Goal: Task Accomplishment & Management: Manage account settings

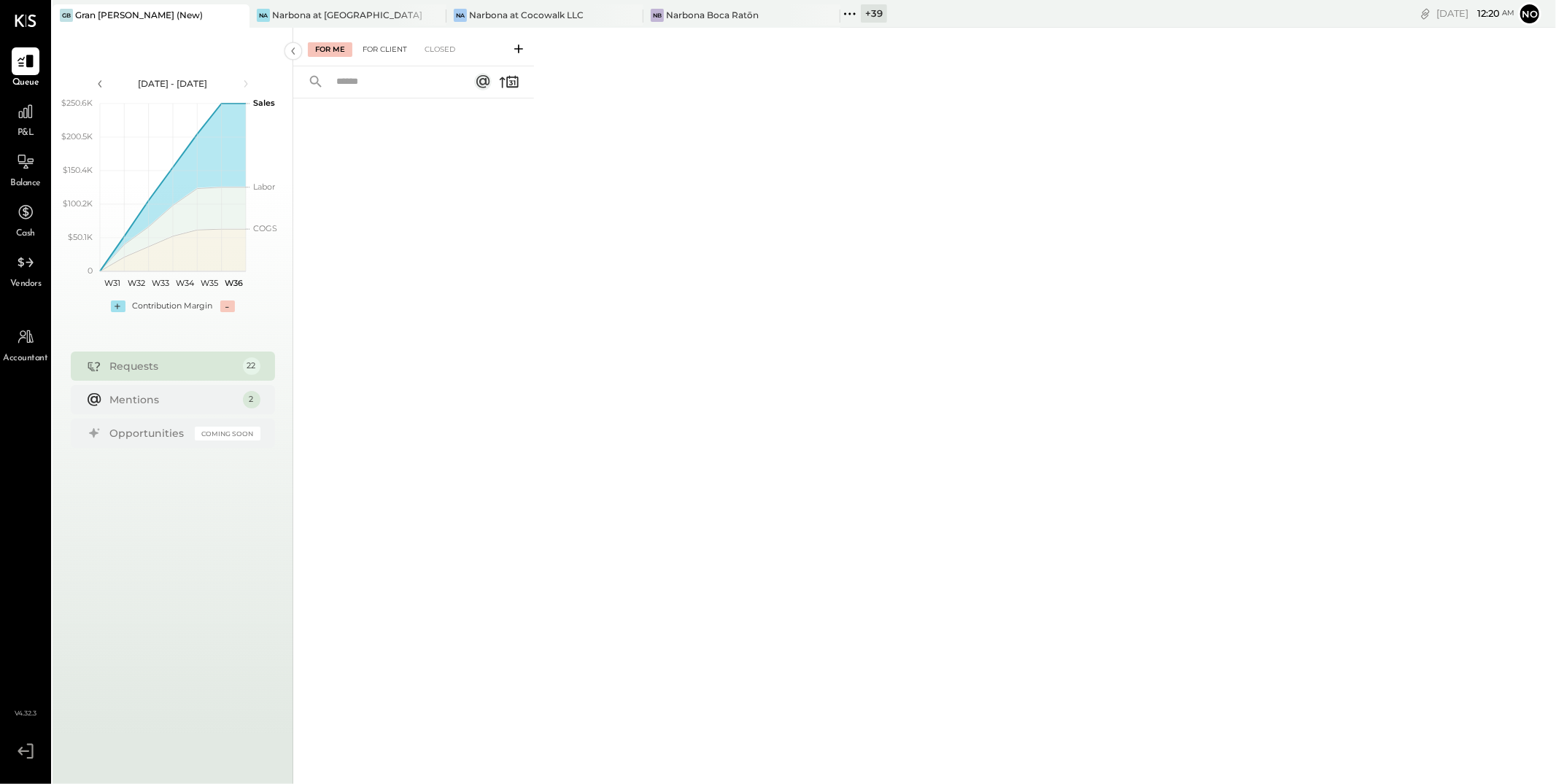
click at [385, 47] on div "For Client" at bounding box center [385, 50] width 59 height 15
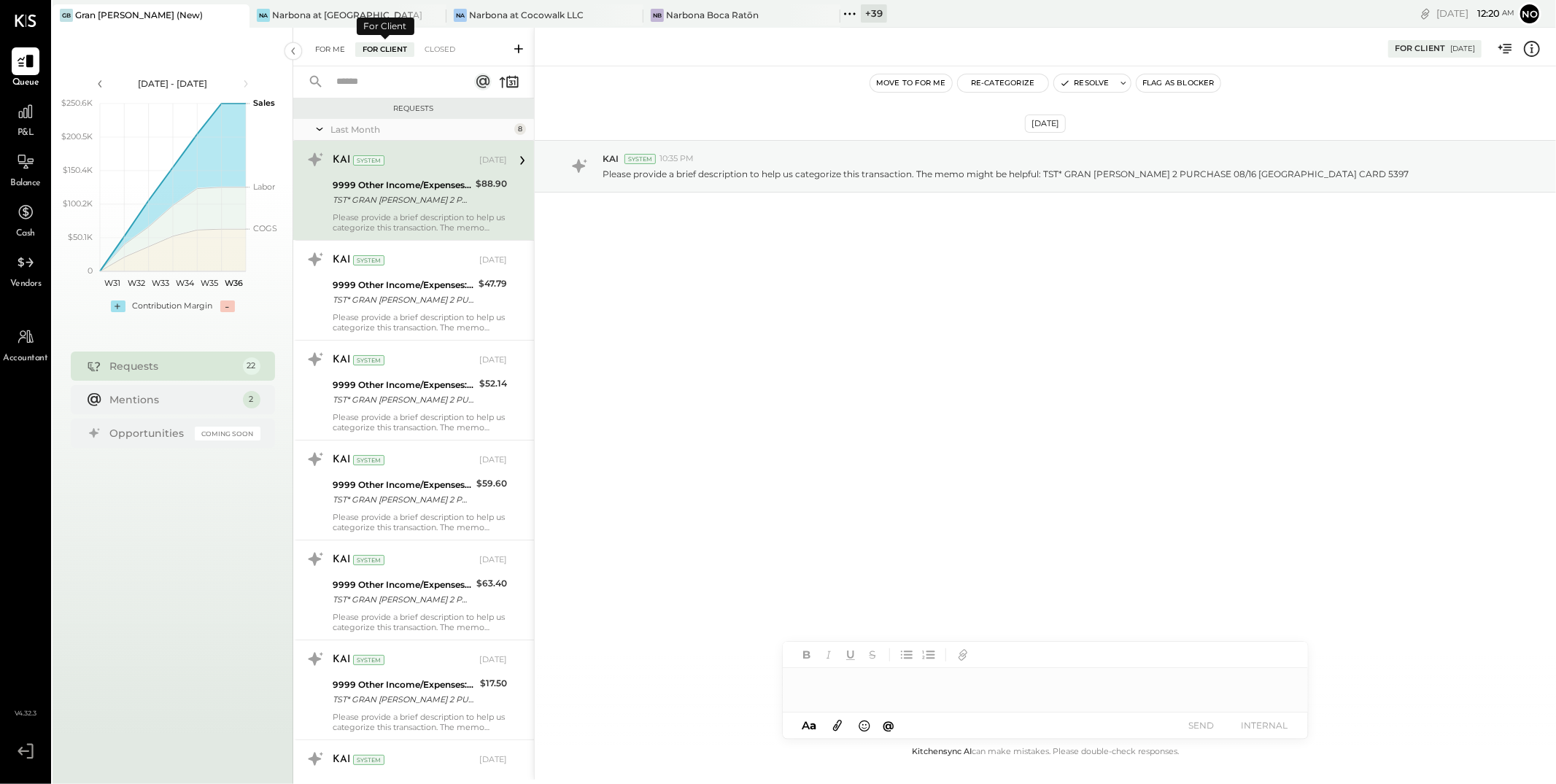
click at [341, 48] on div "For Me" at bounding box center [330, 50] width 45 height 15
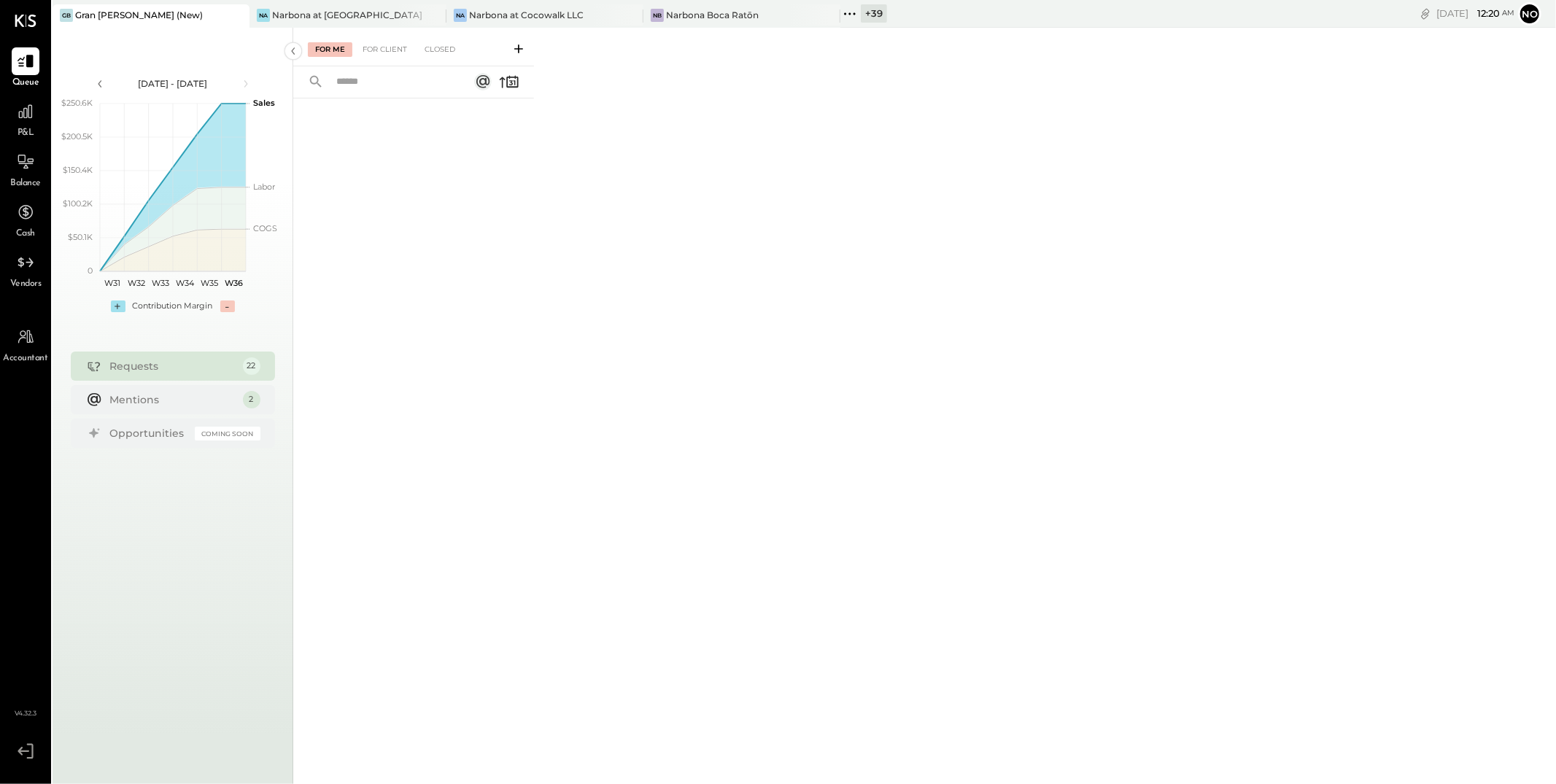
click at [444, 57] on div "For Me For Client Closed" at bounding box center [413, 47] width 240 height 39
click at [444, 49] on div "Closed" at bounding box center [440, 50] width 45 height 15
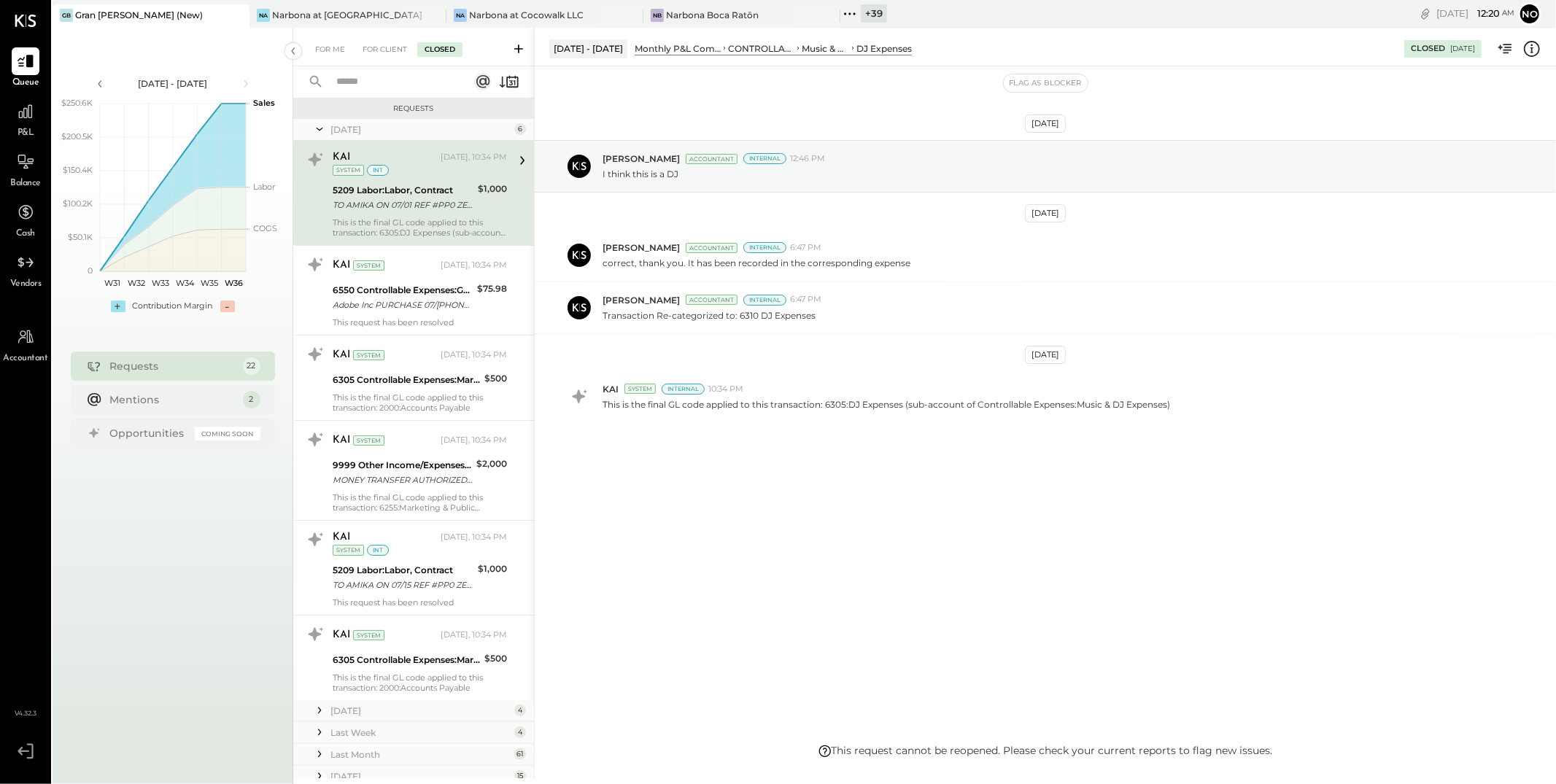
click at [848, 11] on icon at bounding box center [849, 13] width 19 height 19
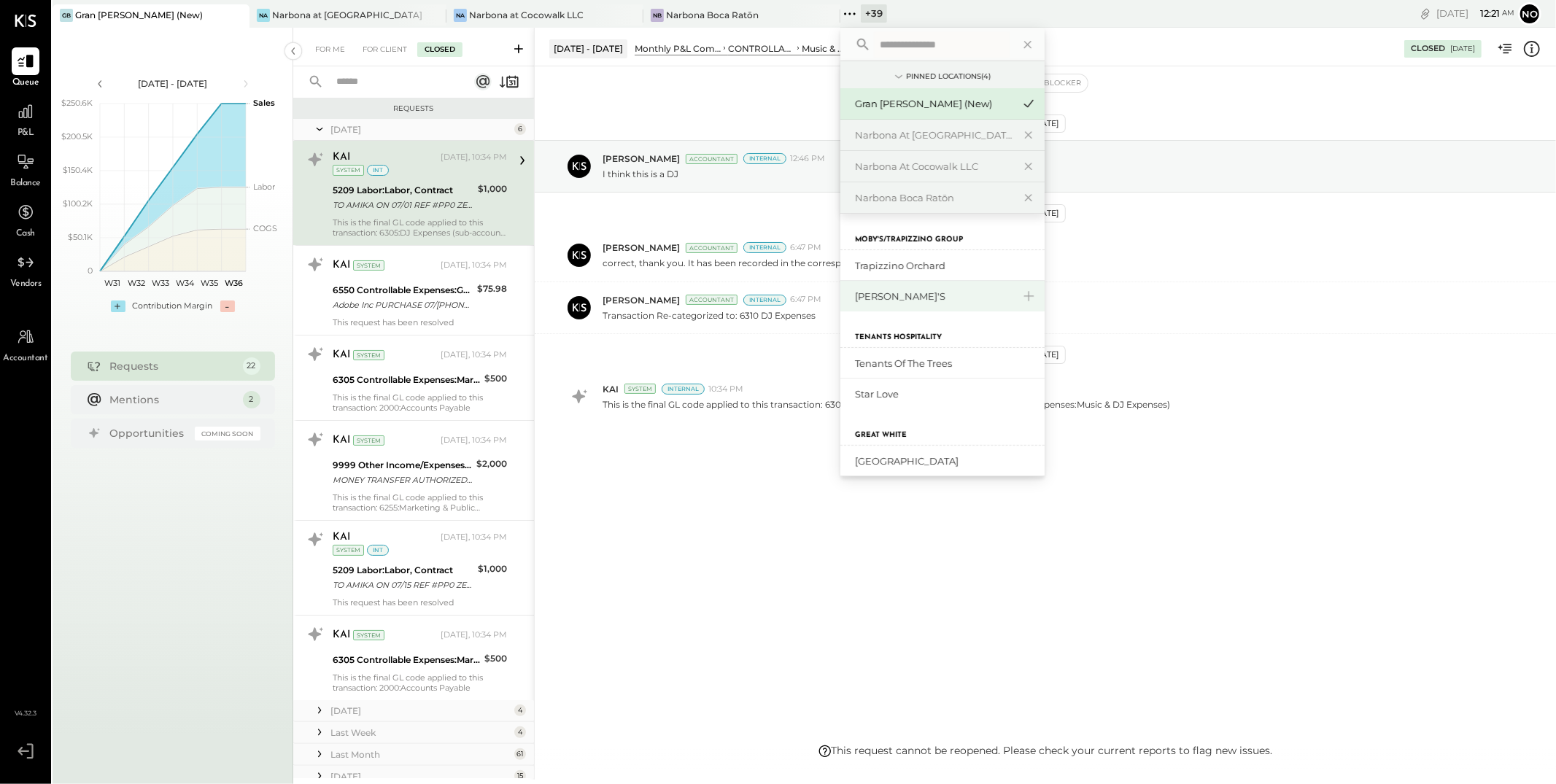
scroll to position [275, 0]
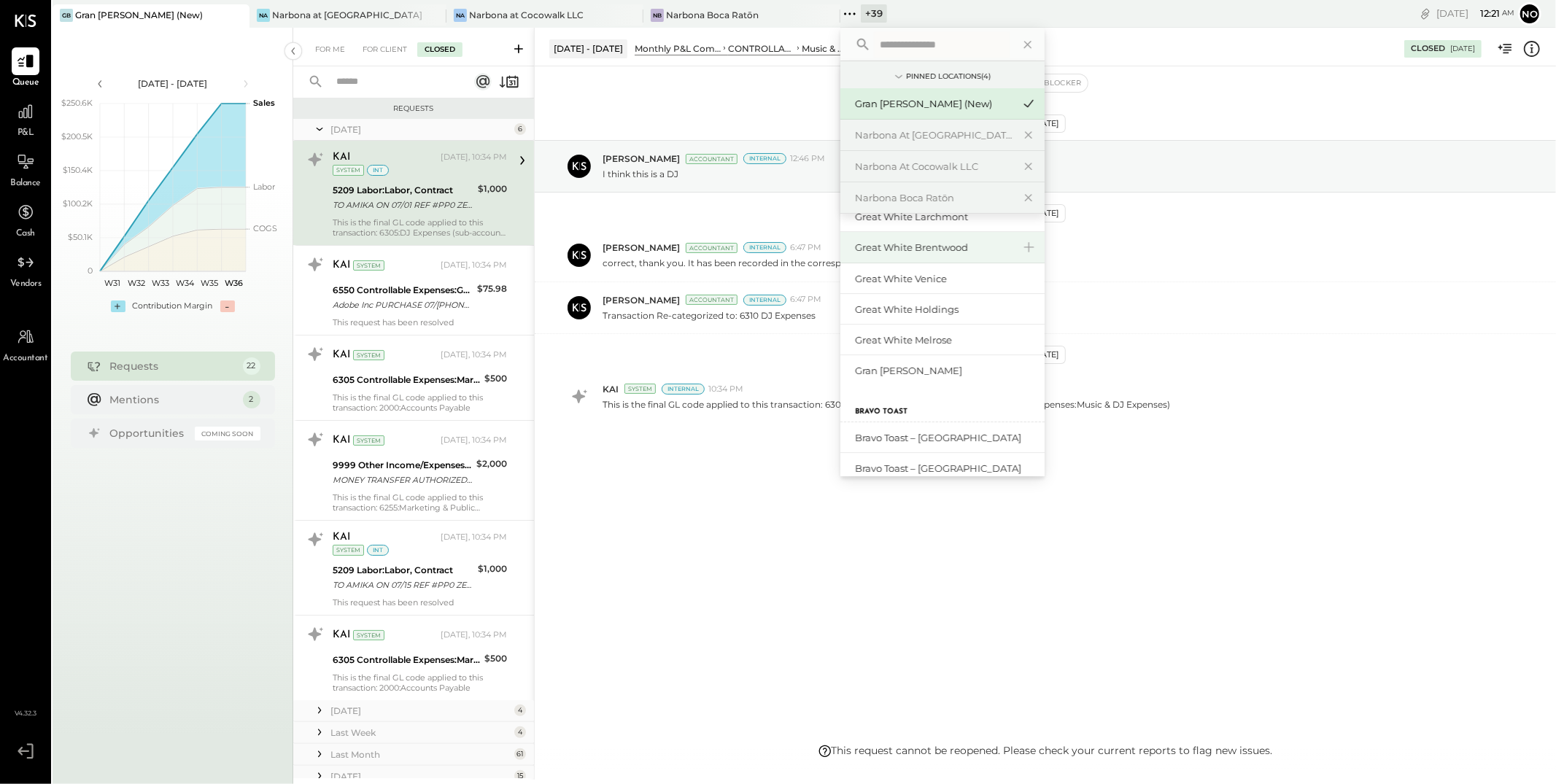
click at [965, 242] on div "Great White Brentwood" at bounding box center [934, 247] width 158 height 14
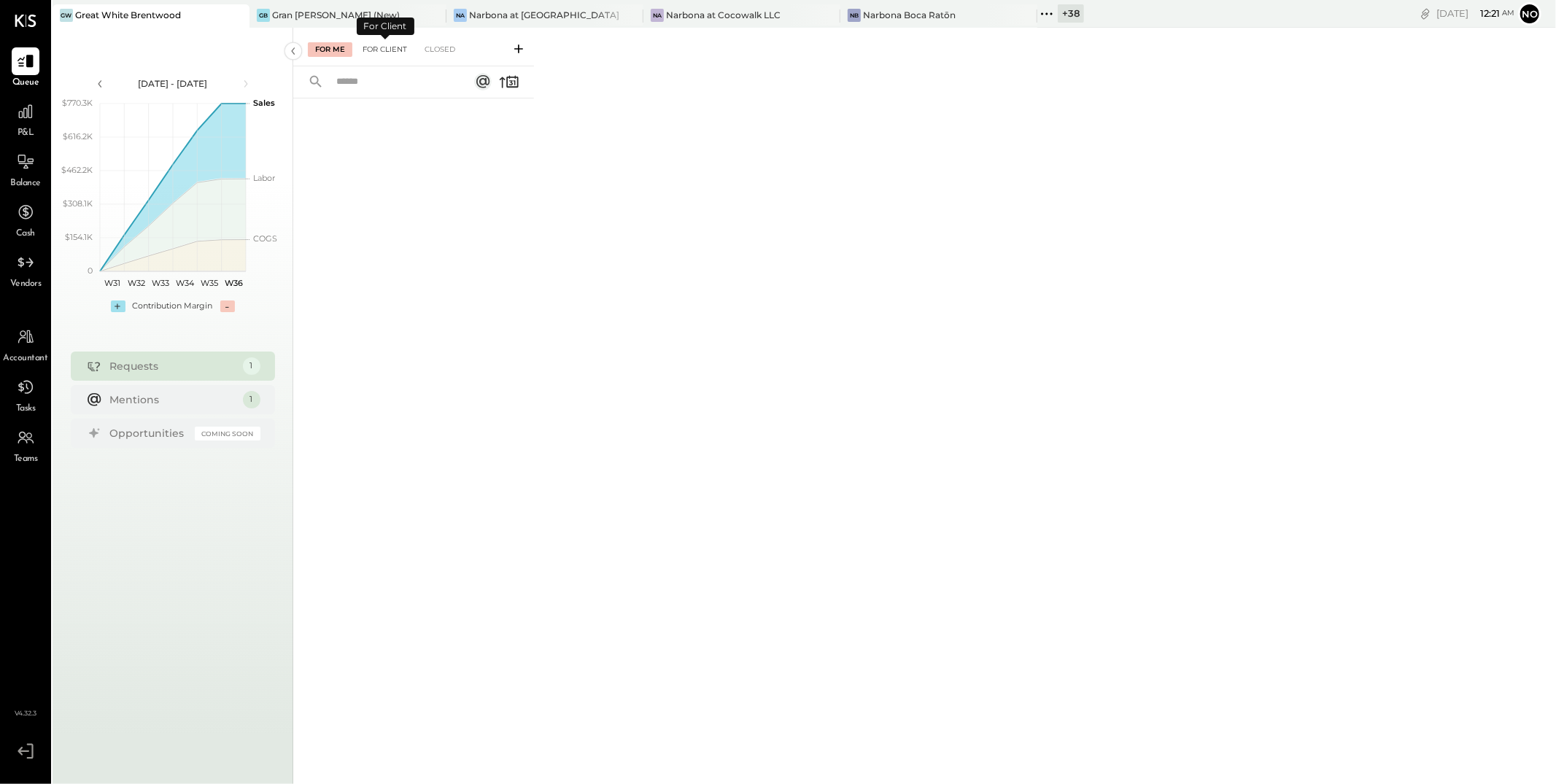
click at [379, 48] on div "For Client" at bounding box center [385, 50] width 59 height 15
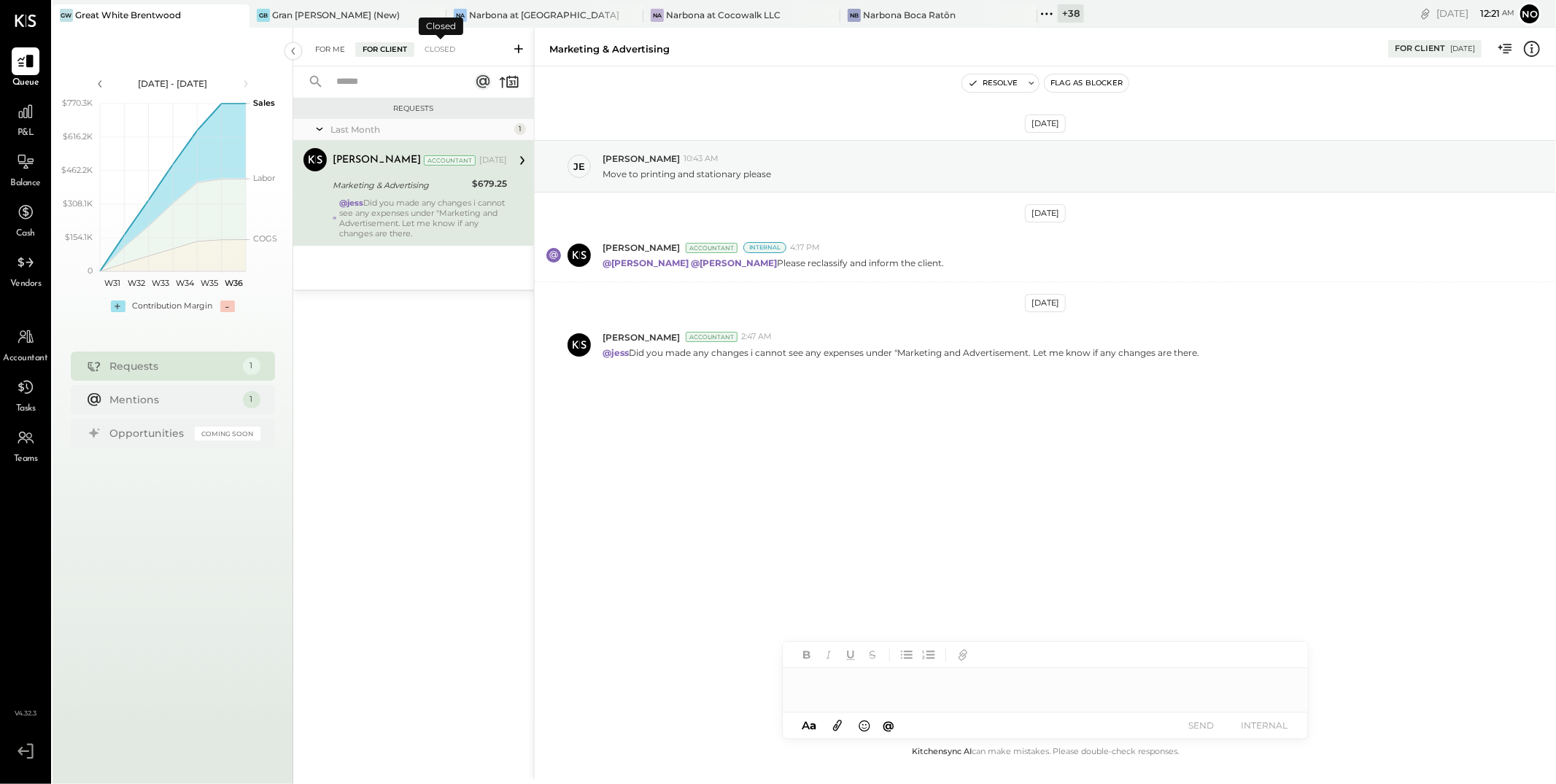
click at [329, 45] on div "For Me" at bounding box center [330, 50] width 45 height 15
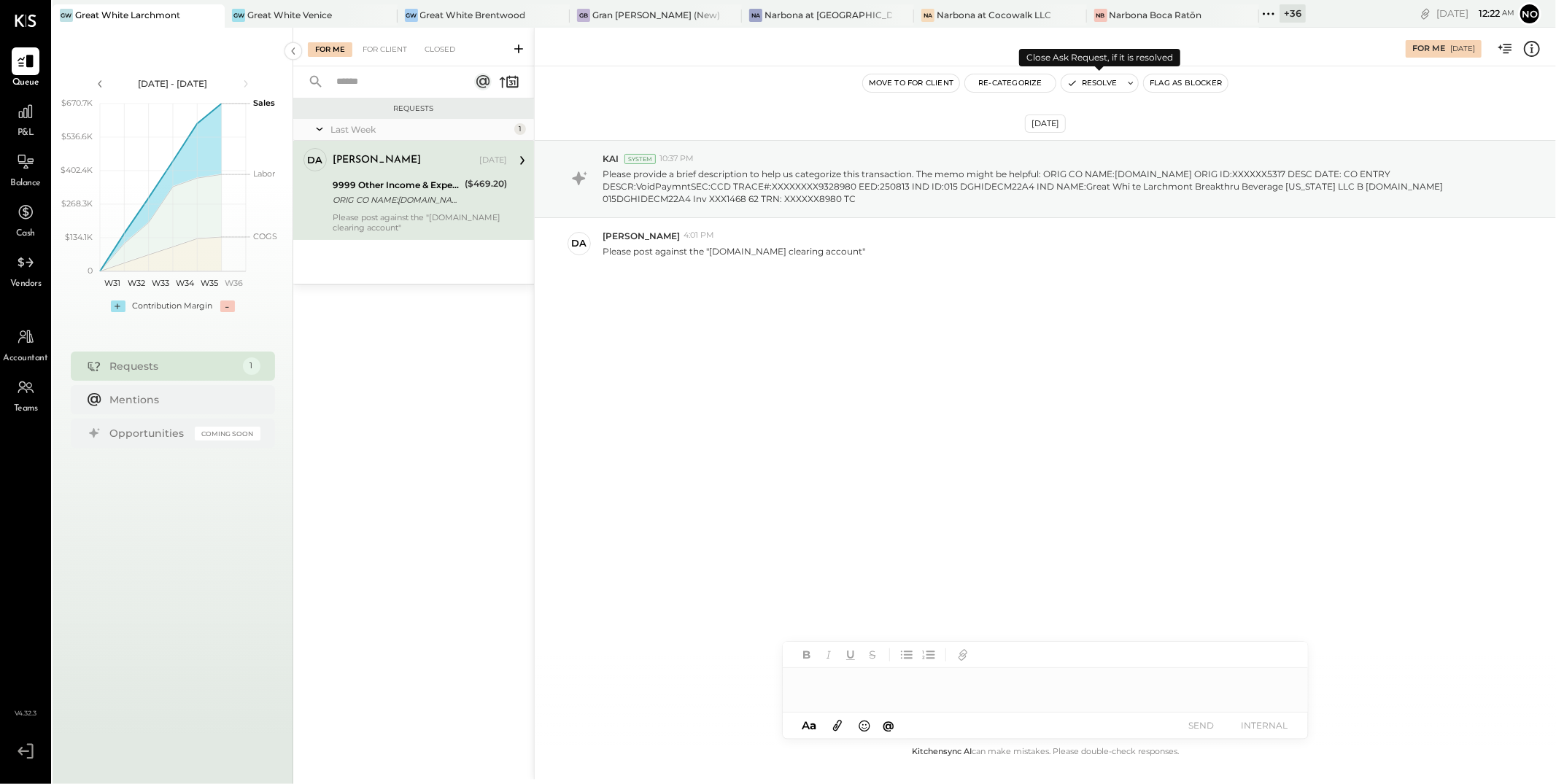
click at [1101, 80] on button "Resolve" at bounding box center [1091, 84] width 61 height 18
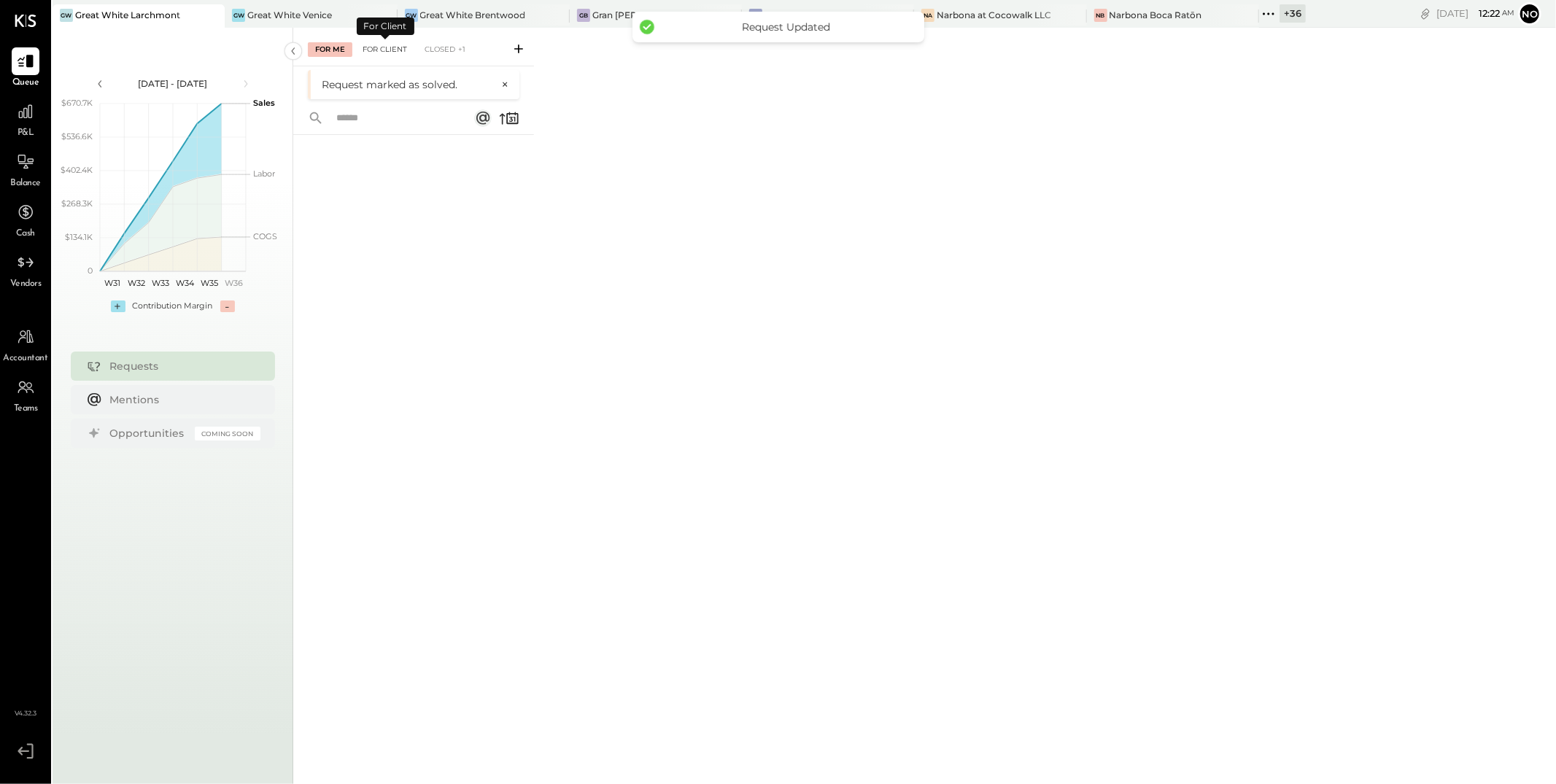
click at [382, 46] on div "For Client" at bounding box center [385, 50] width 59 height 15
